Goal: Task Accomplishment & Management: Use online tool/utility

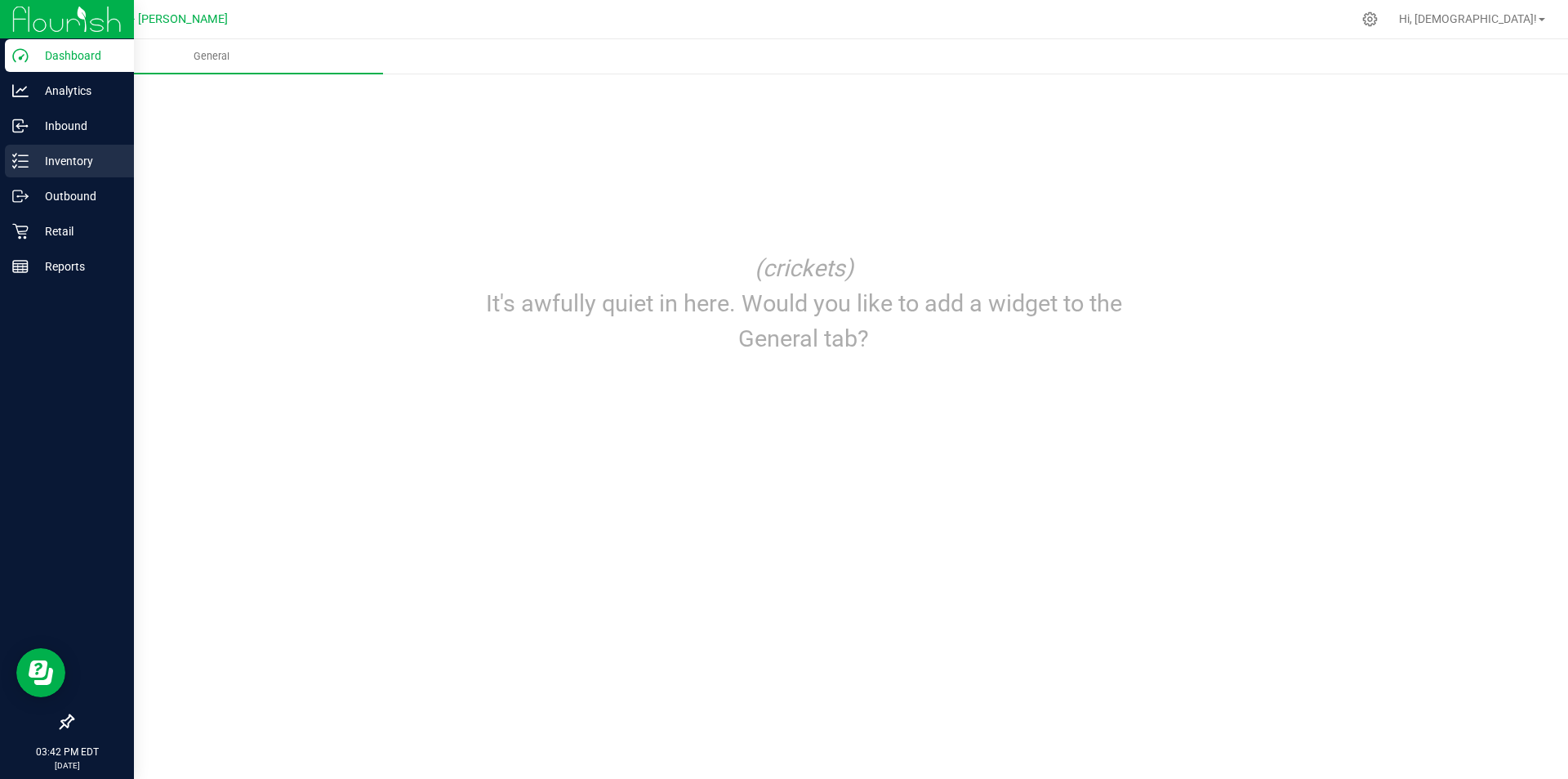
click at [102, 166] on p "Inventory" at bounding box center [78, 161] width 98 height 20
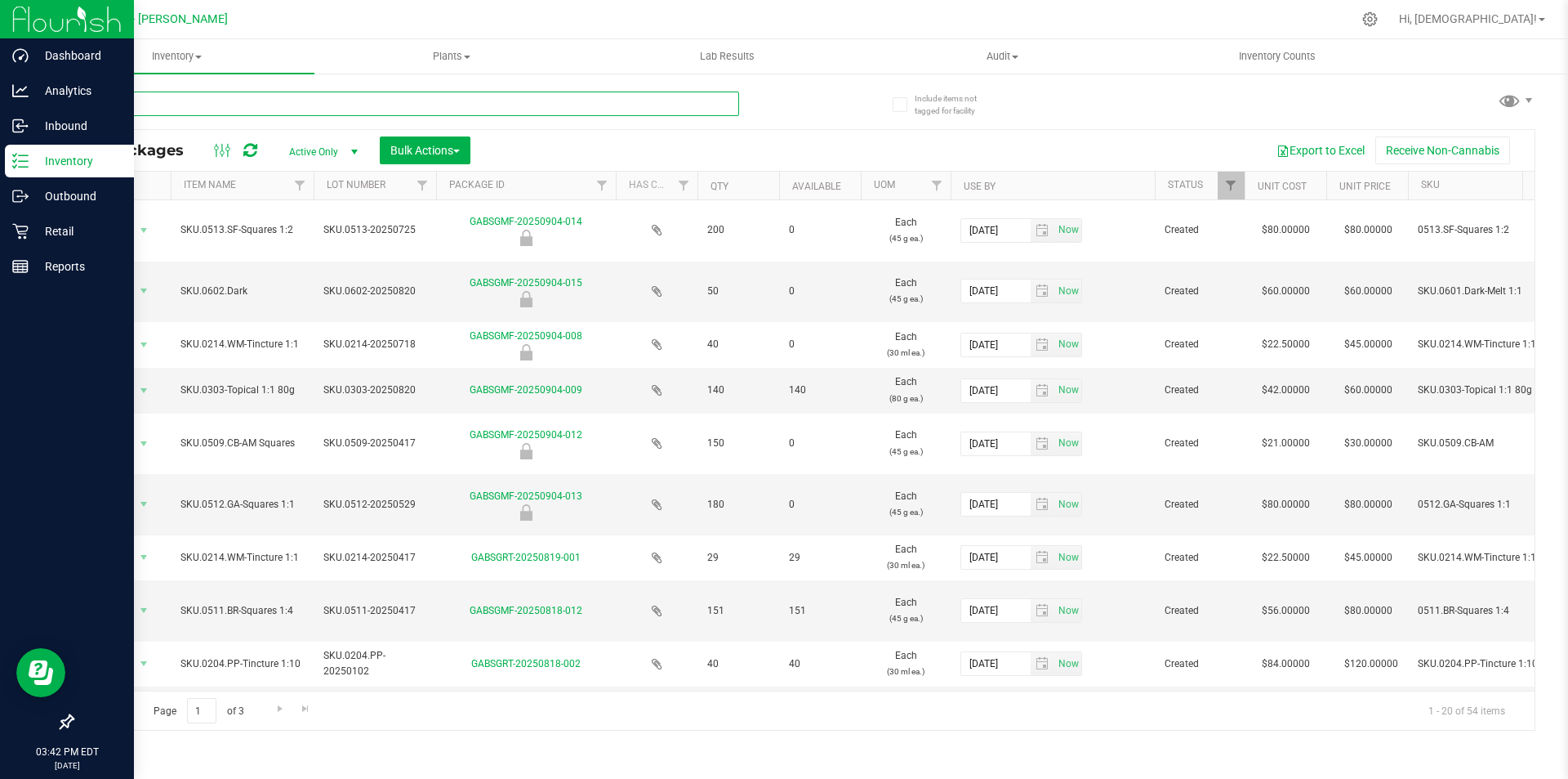
click at [424, 101] on input "text" at bounding box center [405, 104] width 667 height 25
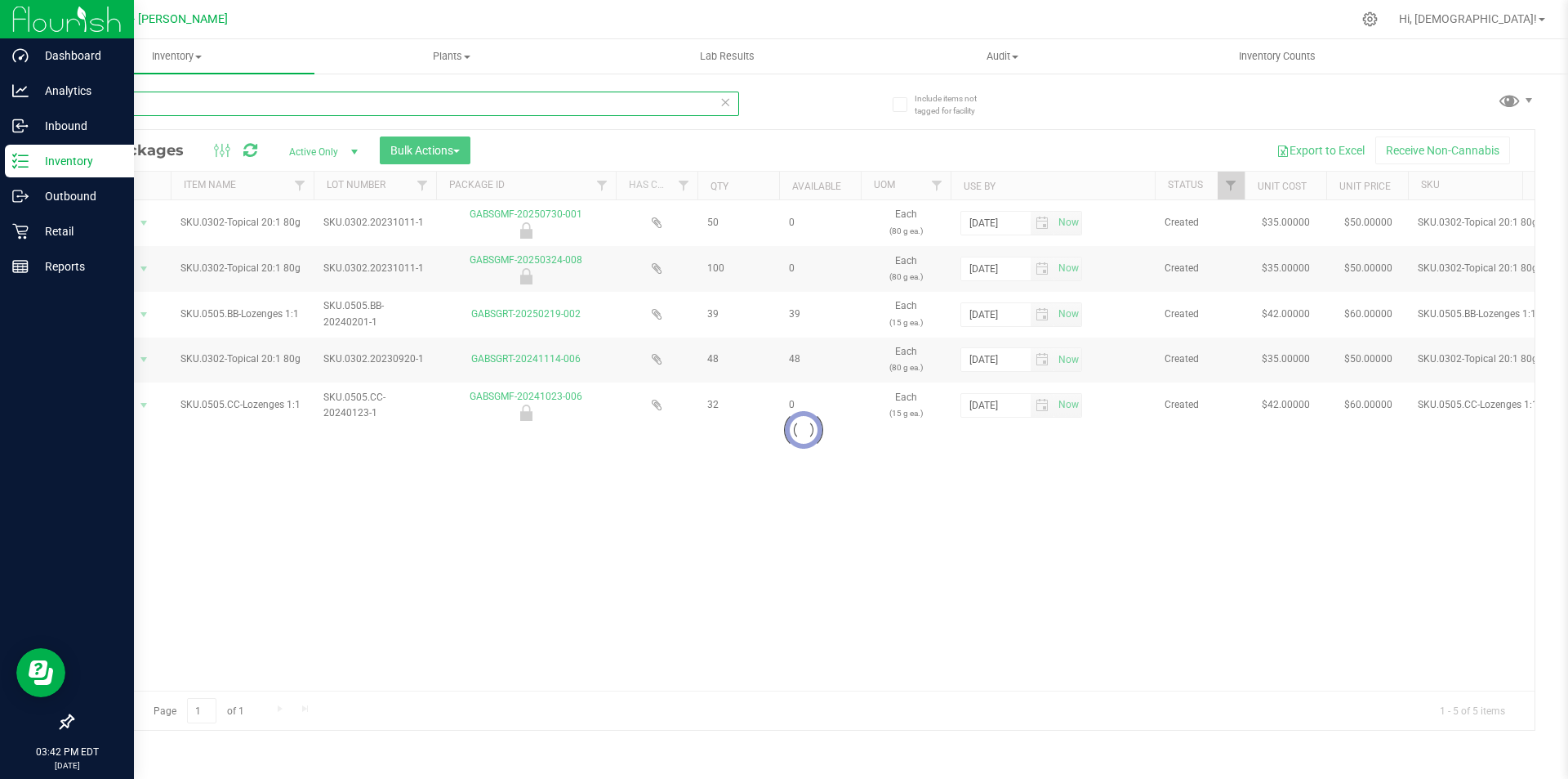
type input "loz"
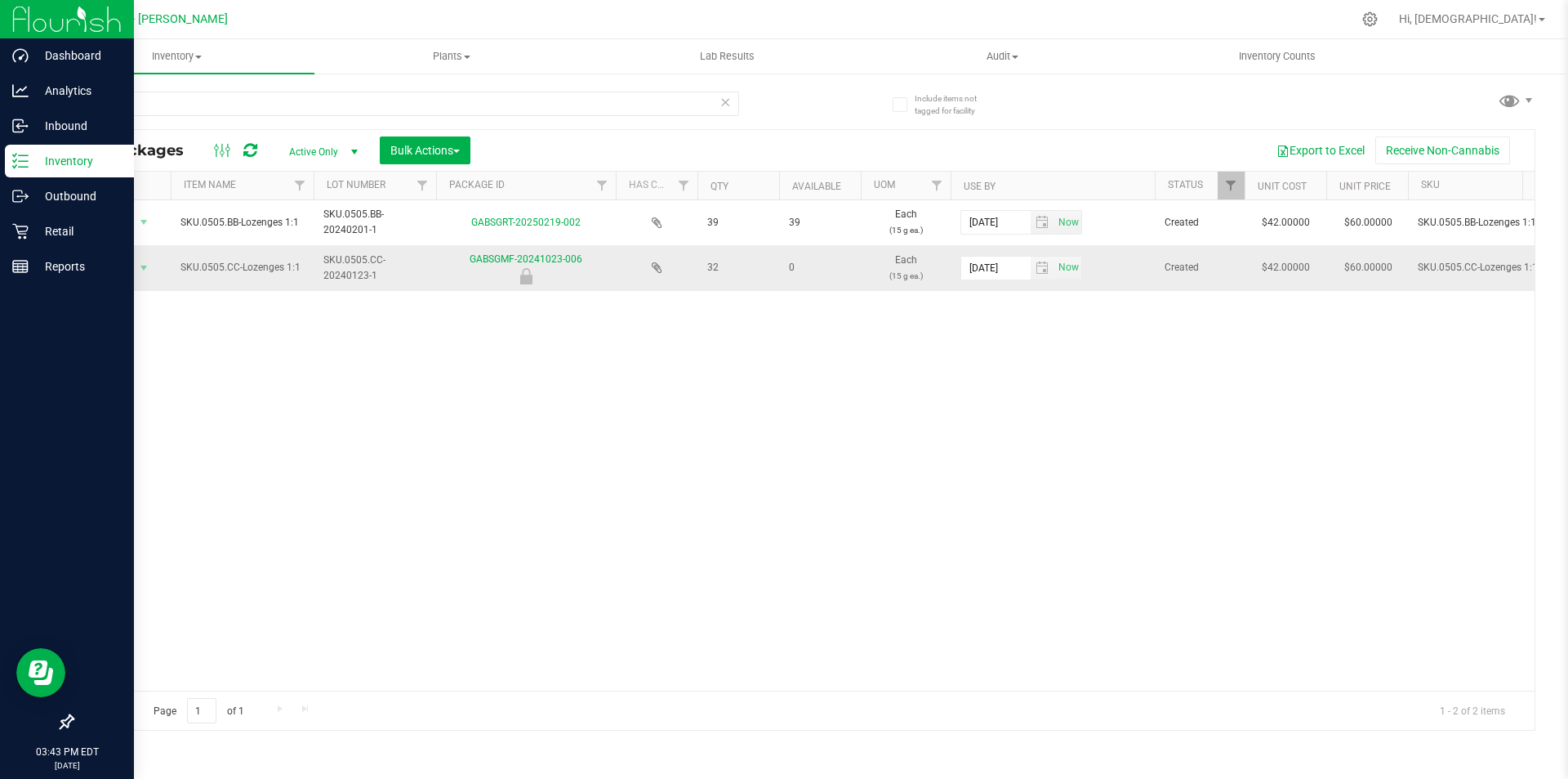
click at [526, 277] on icon at bounding box center [526, 276] width 12 height 17
click at [145, 265] on span "select" at bounding box center [144, 268] width 13 height 13
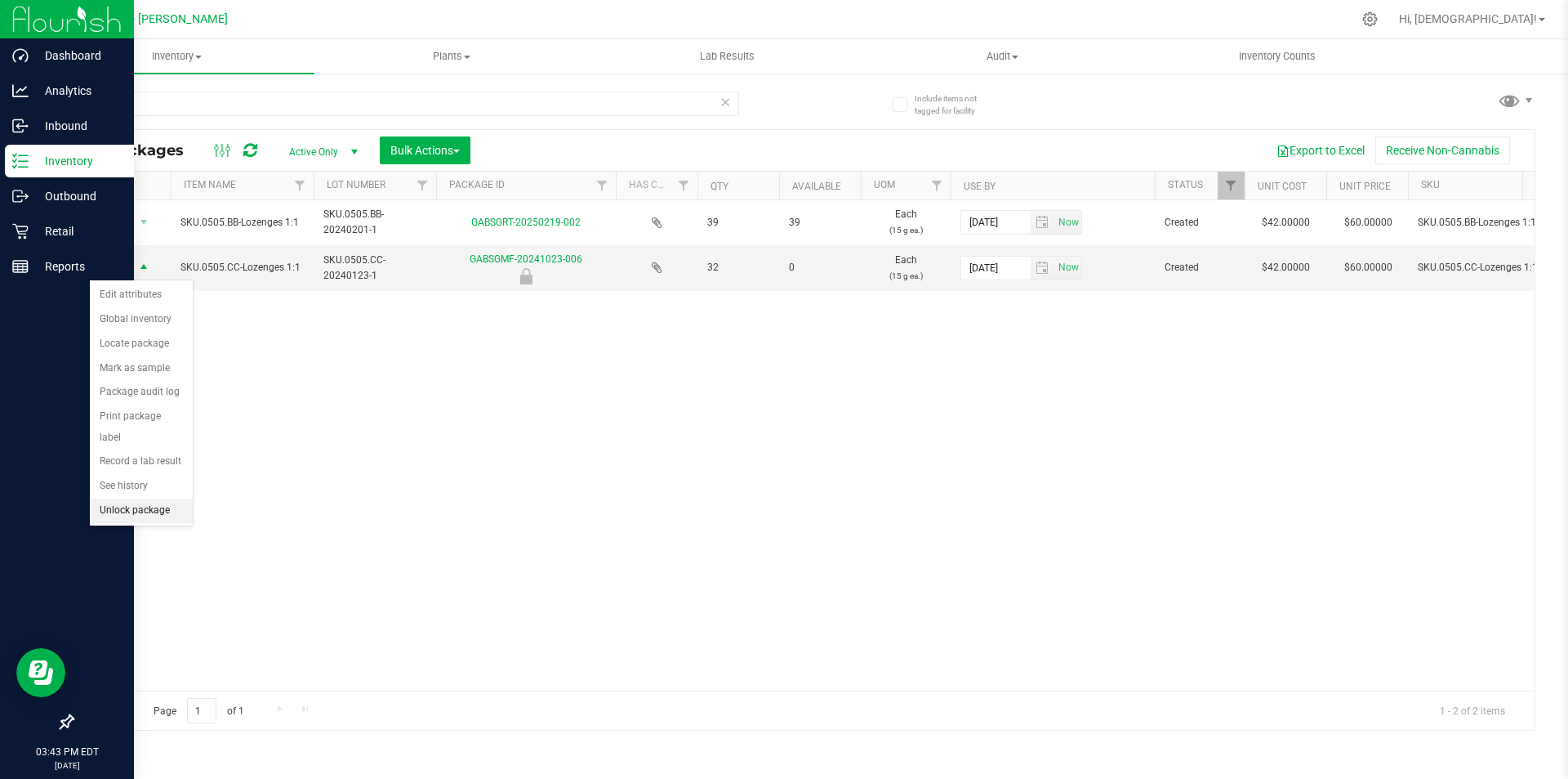
click at [120, 499] on li "Unlock package" at bounding box center [141, 511] width 103 height 25
